Goal: Task Accomplishment & Management: Use online tool/utility

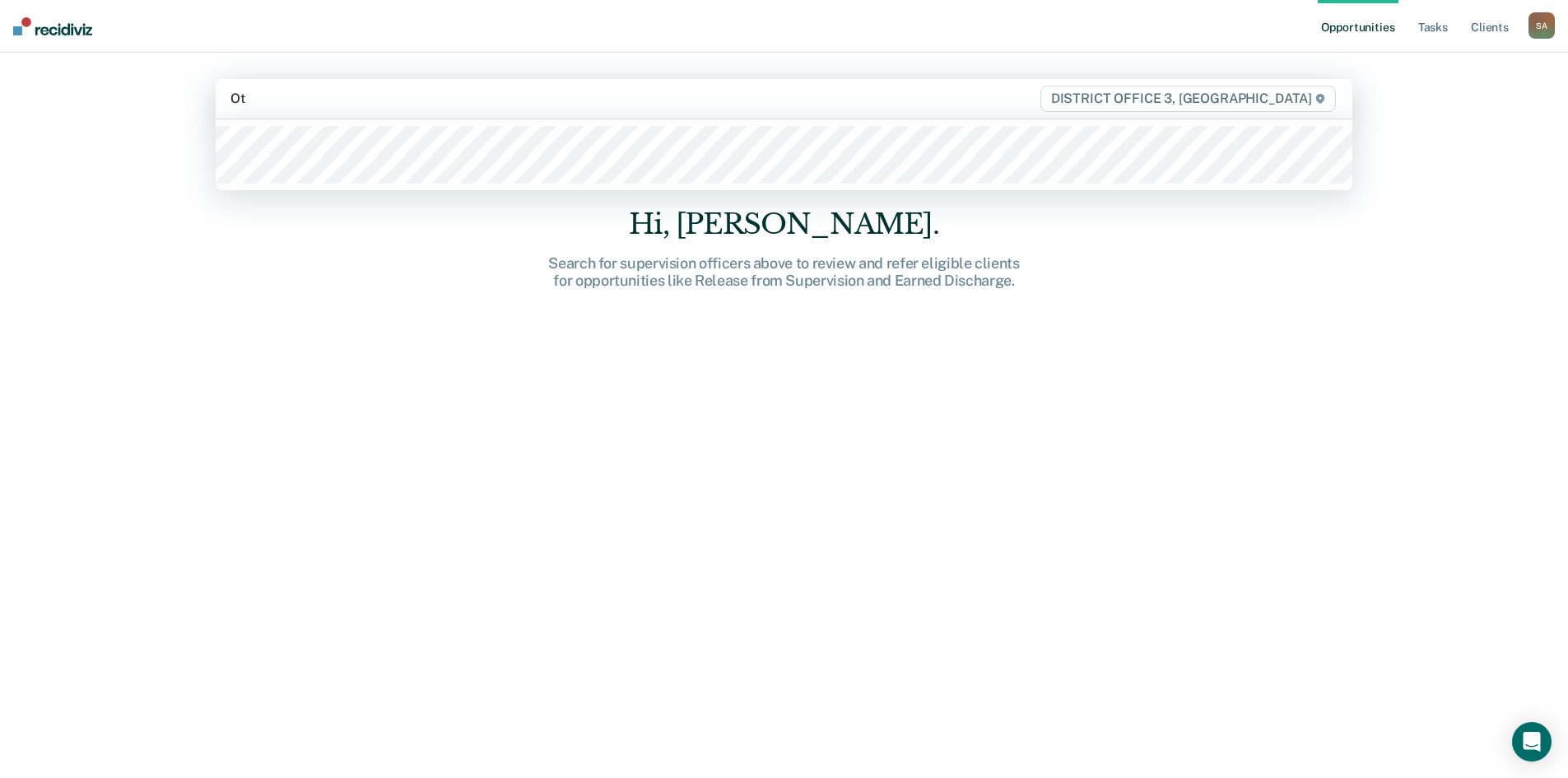
type input "Otj"
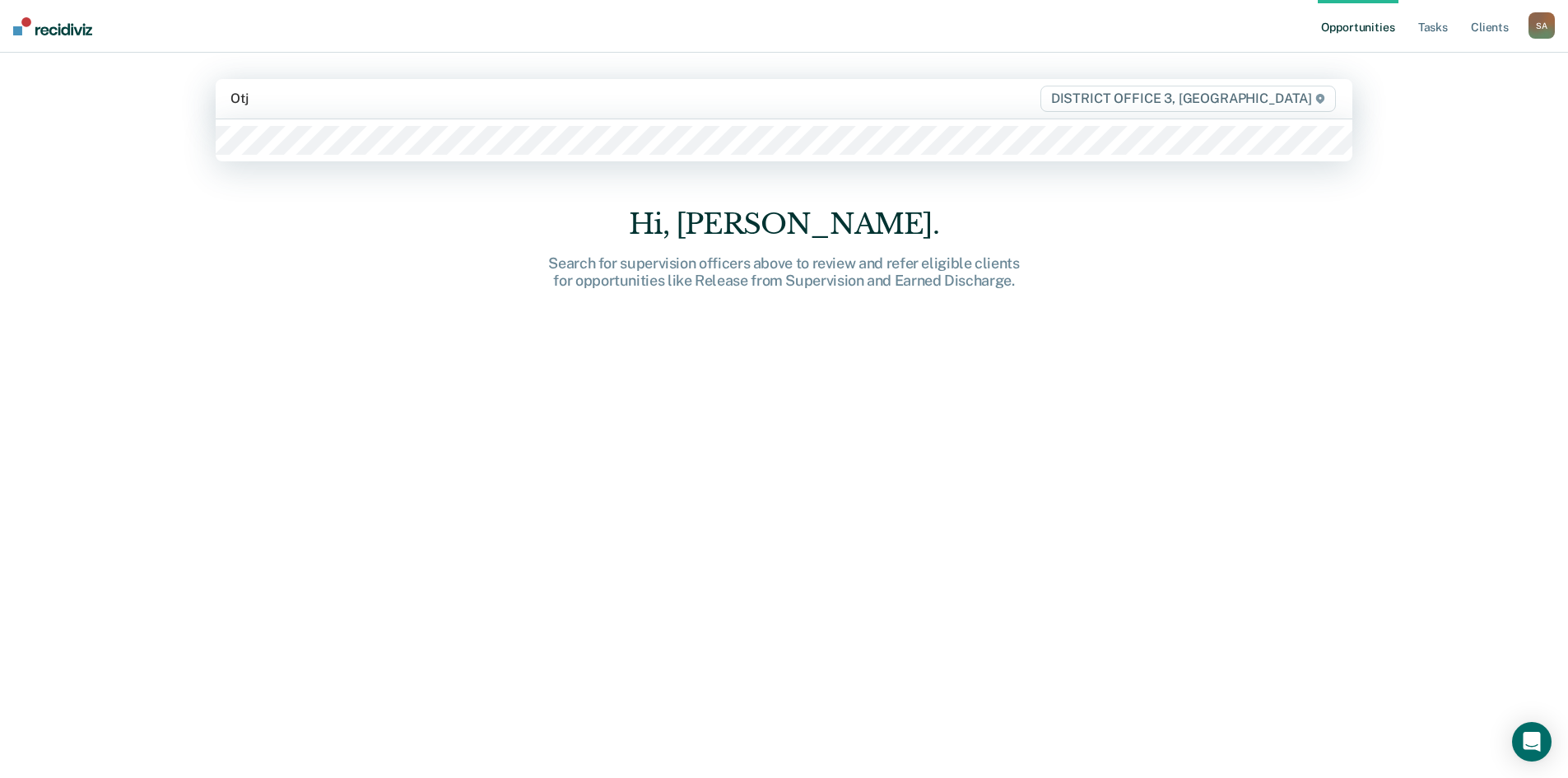
click at [324, 156] on div at bounding box center [784, 140] width 1137 height 42
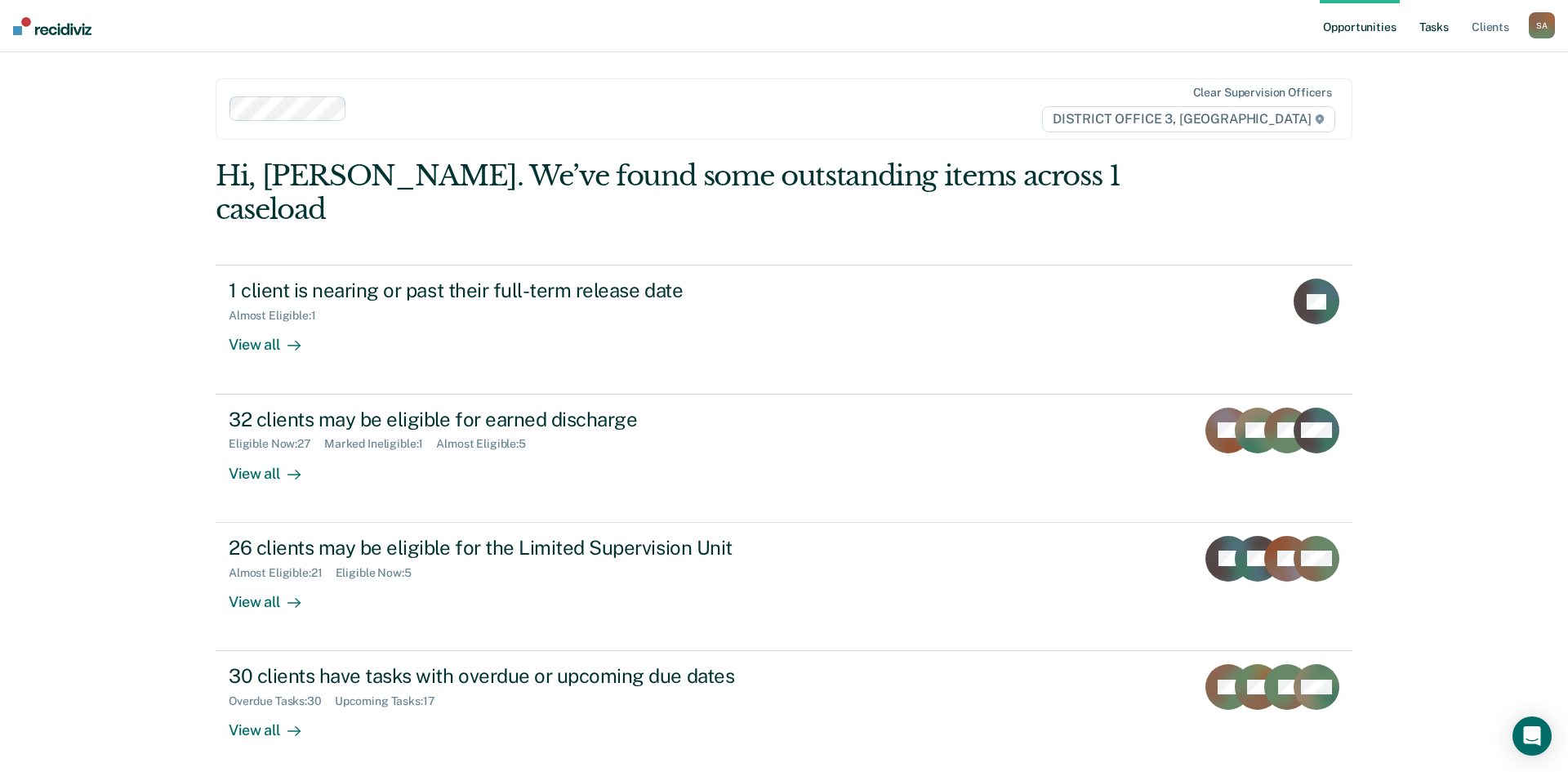
click at [1436, 36] on link "Tasks" at bounding box center [1434, 26] width 36 height 52
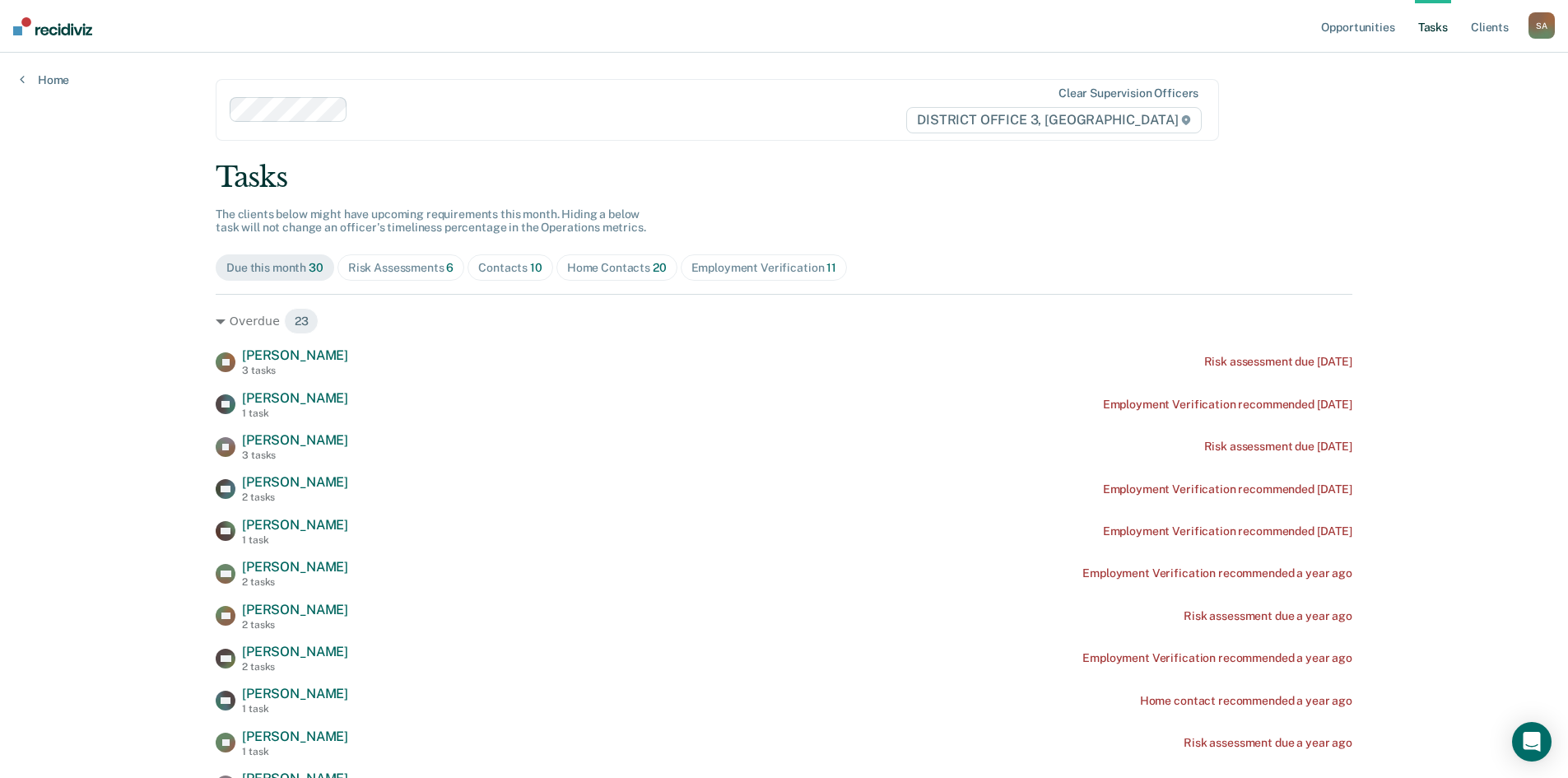
click at [653, 265] on span "20" at bounding box center [660, 267] width 14 height 13
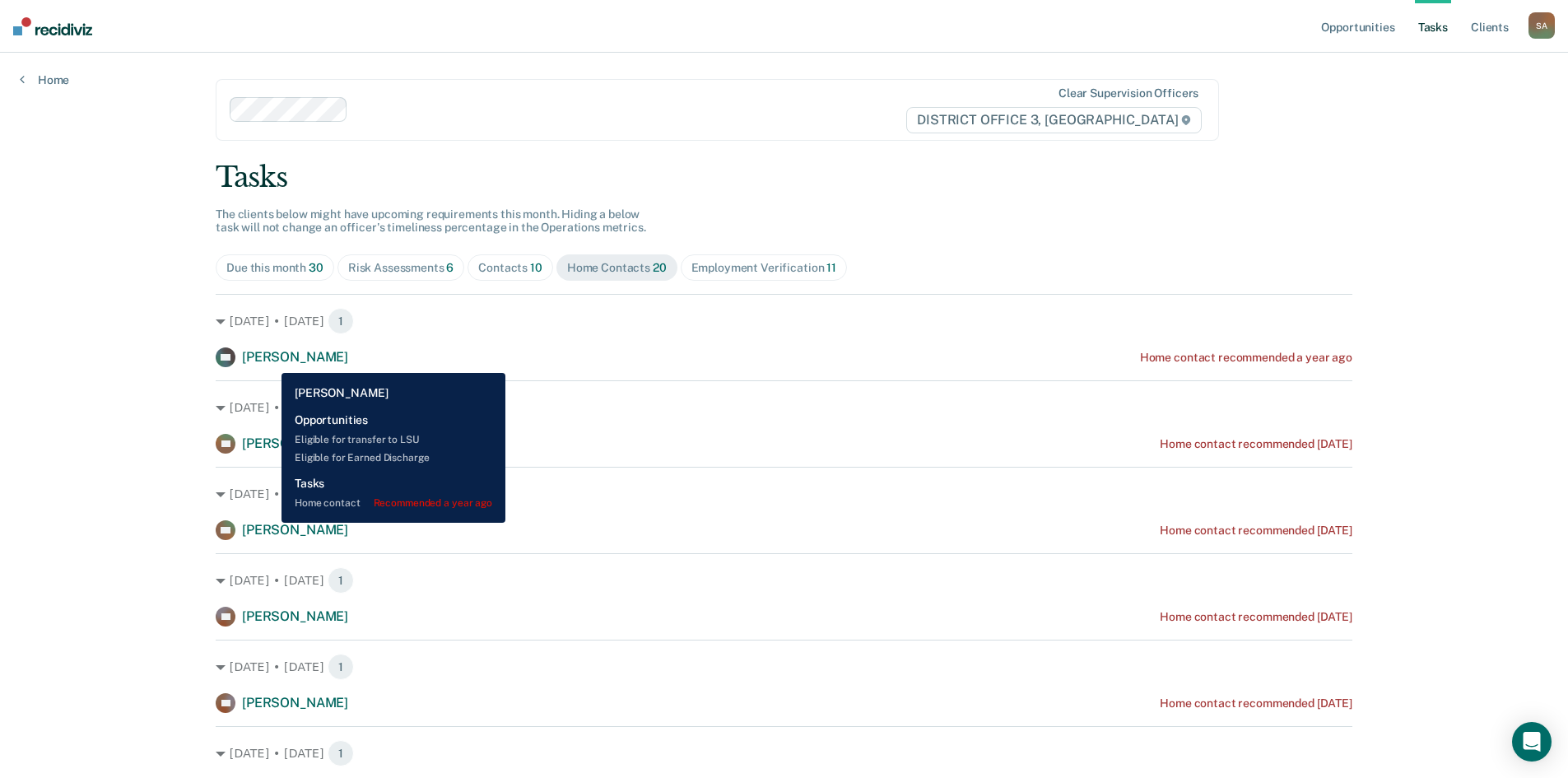
click at [271, 366] on div "[PERSON_NAME]" at bounding box center [295, 358] width 107 height 17
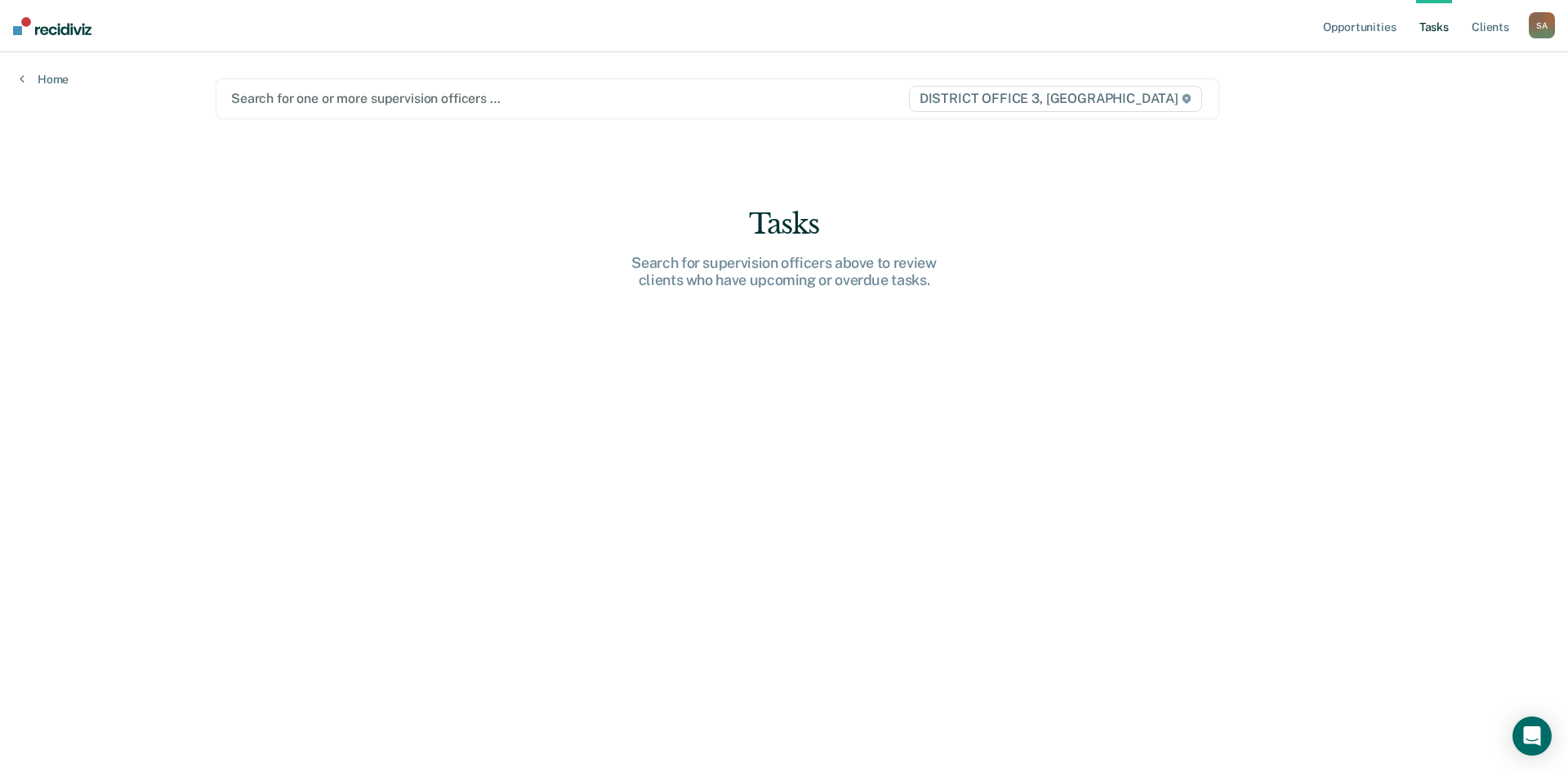
click at [344, 96] on div at bounding box center [569, 98] width 677 height 19
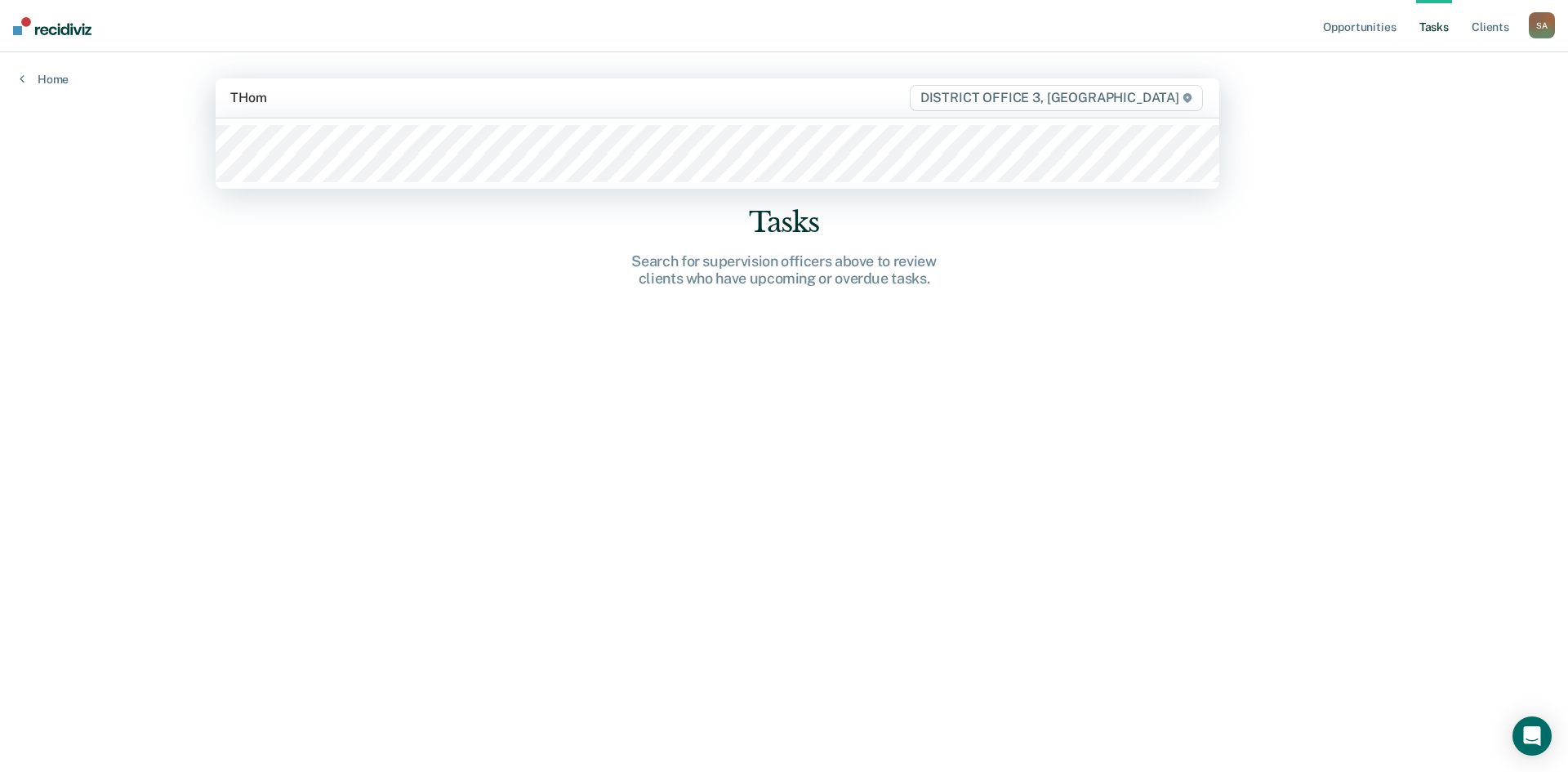
type input "THomp"
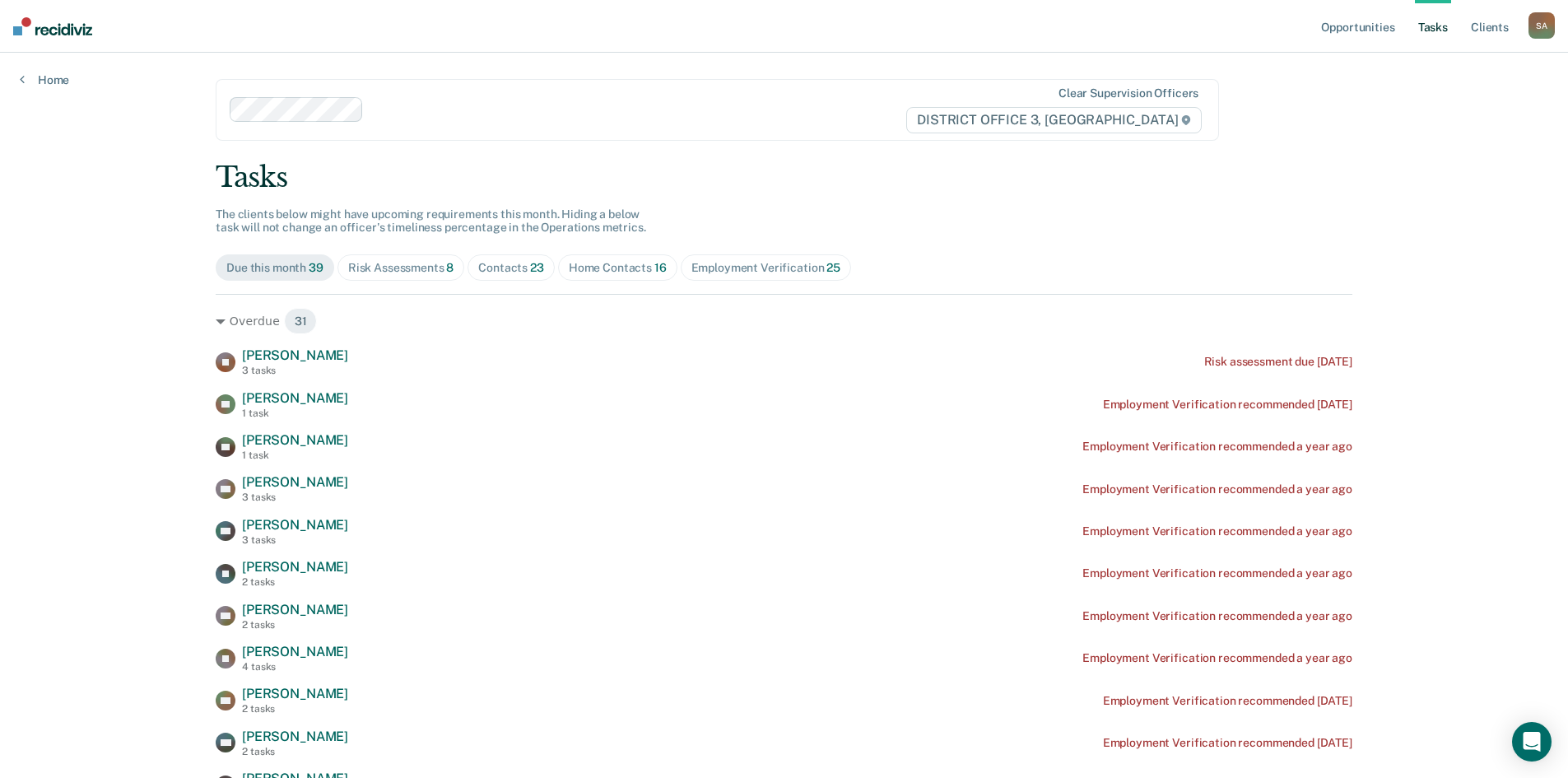
click at [633, 261] on div "Home Contacts 16" at bounding box center [617, 268] width 98 height 14
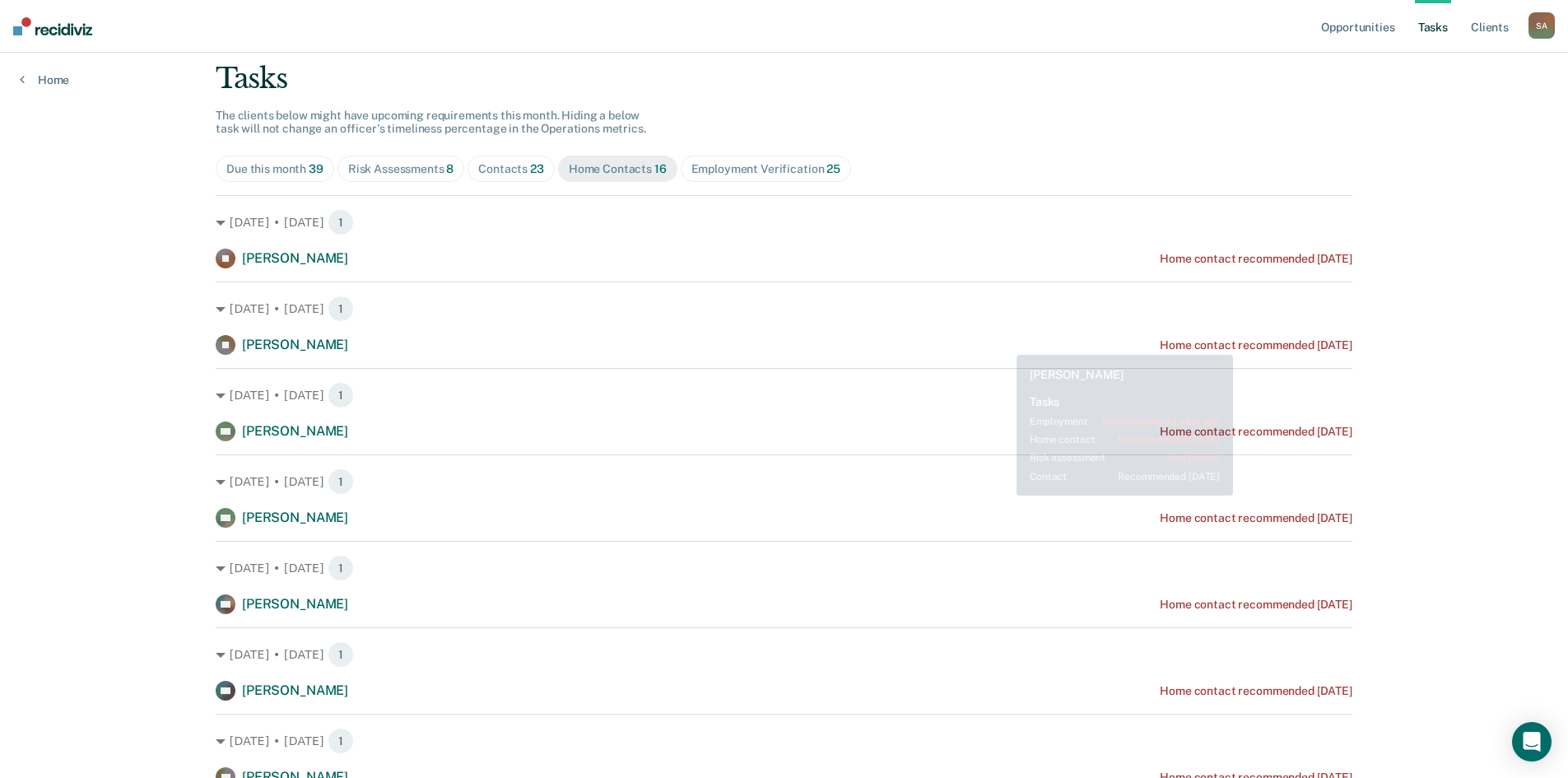
scroll to position [129, 0]
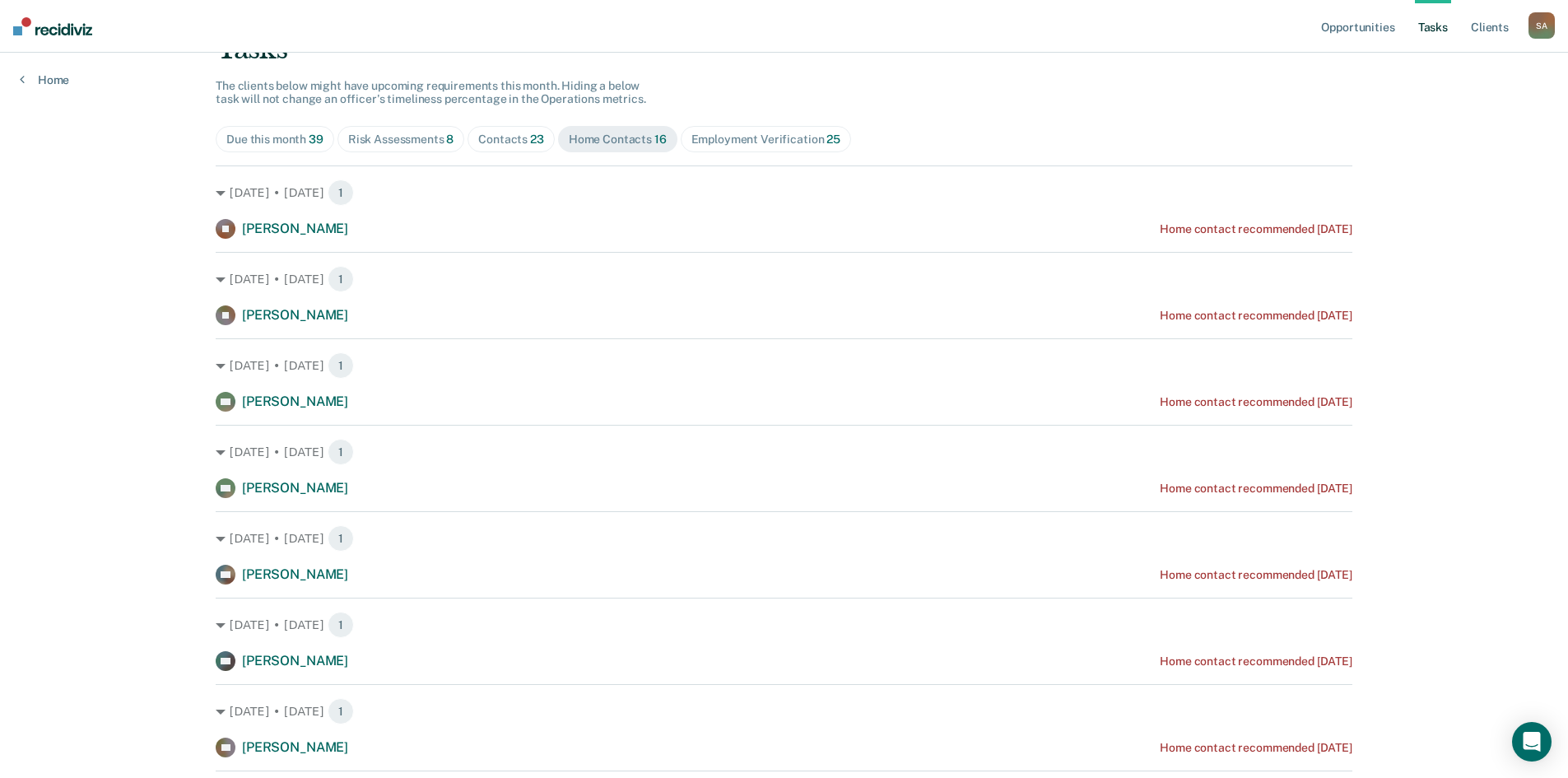
click at [1060, 132] on div "Due this month 39 Risk Assessments 8 Contacts 23 Home Contacts 16 Employment Ve…" at bounding box center [784, 139] width 1137 height 26
